Goal: Connect with others: Participate in discussion

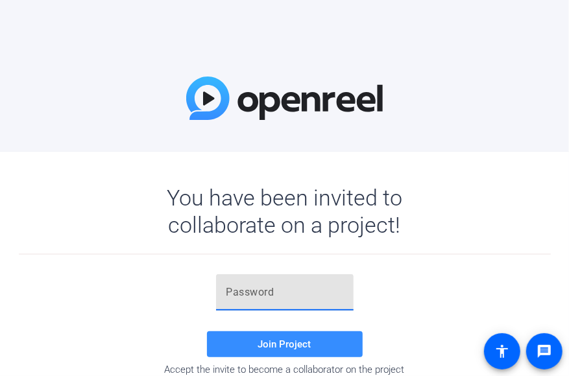
click at [287, 287] on input "text" at bounding box center [284, 293] width 117 height 16
paste input "~^2HNA"
type input "~^2HNA"
click at [280, 344] on span "Join Project" at bounding box center [284, 345] width 53 height 12
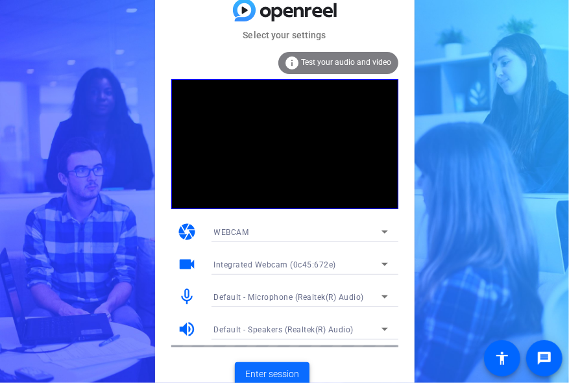
click at [269, 368] on span "Enter session" at bounding box center [272, 374] width 54 height 14
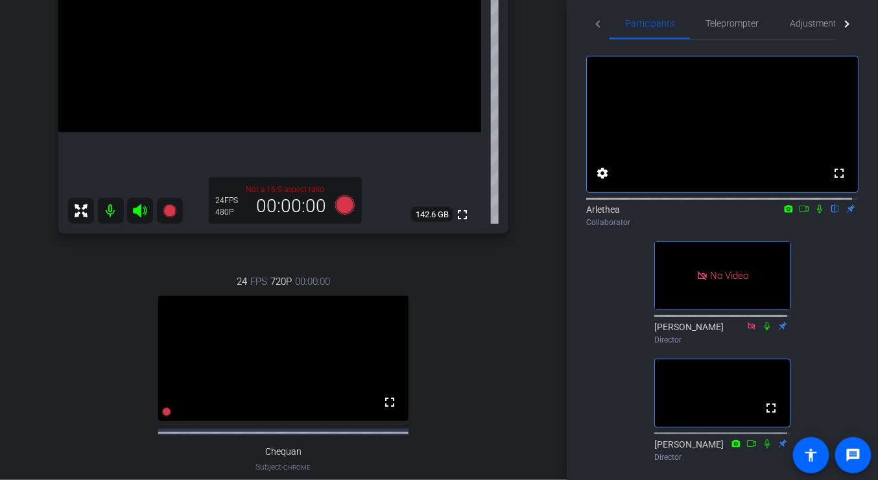
scroll to position [77, 0]
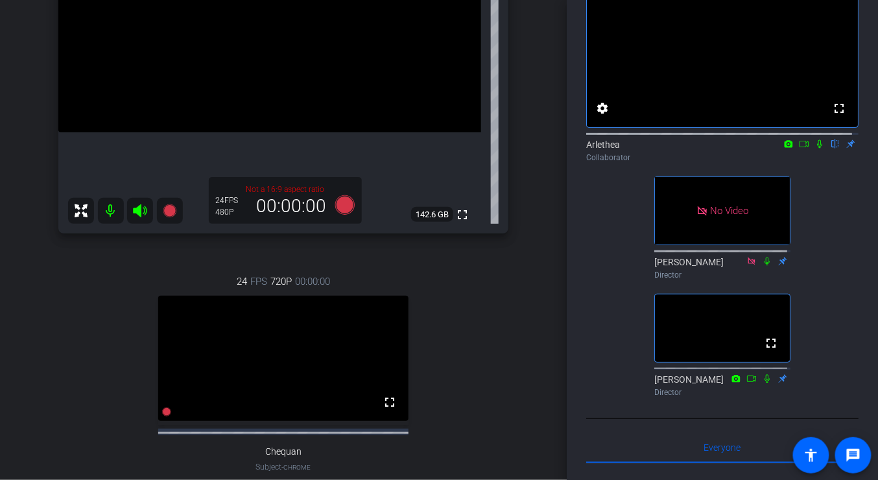
click at [800, 147] on icon at bounding box center [804, 144] width 9 height 6
click at [830, 149] on icon at bounding box center [835, 143] width 10 height 9
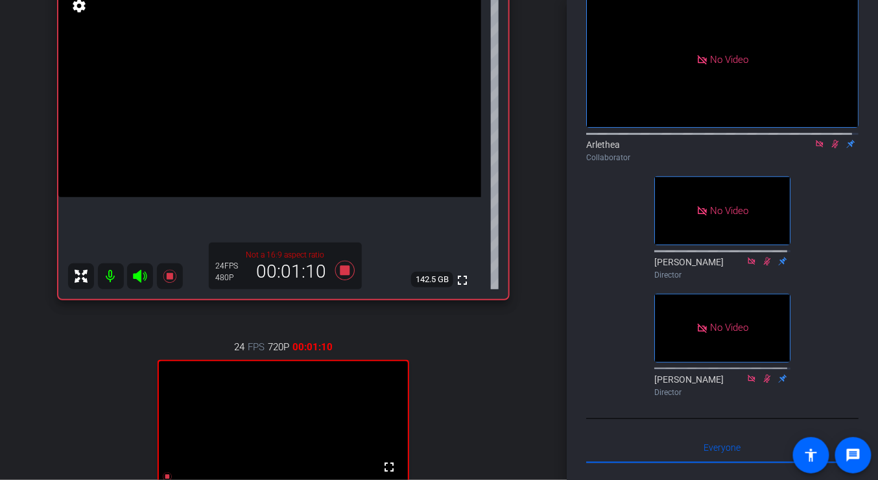
scroll to position [224, 0]
